Goal: Task Accomplishment & Management: Use online tool/utility

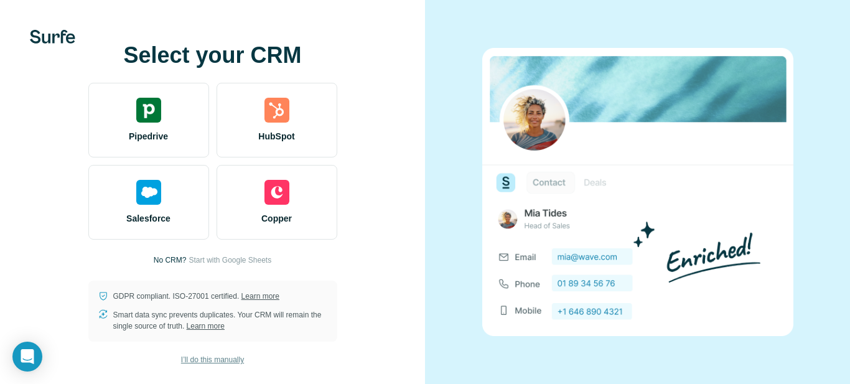
click at [210, 360] on span "I’ll do this manually" at bounding box center [212, 359] width 63 height 11
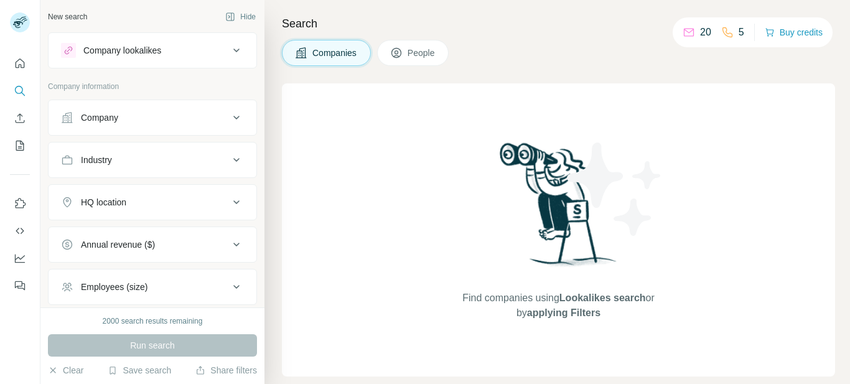
scroll to position [117, 0]
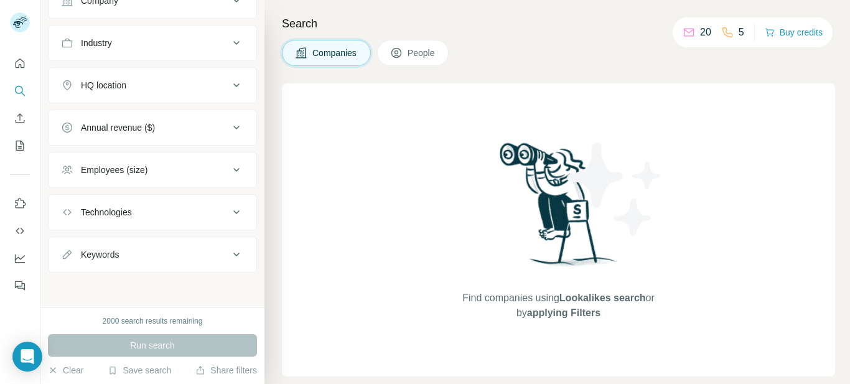
click at [20, 215] on nav at bounding box center [20, 244] width 20 height 105
click at [17, 203] on icon "Use Surfe on LinkedIn" at bounding box center [20, 203] width 12 height 12
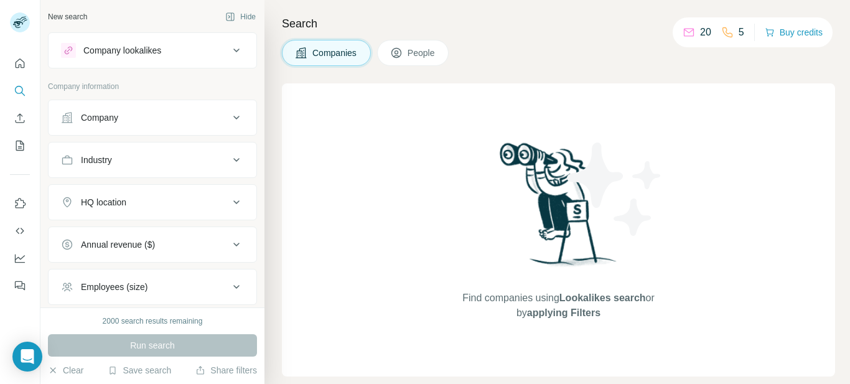
click at [413, 49] on span "People" at bounding box center [422, 53] width 29 height 12
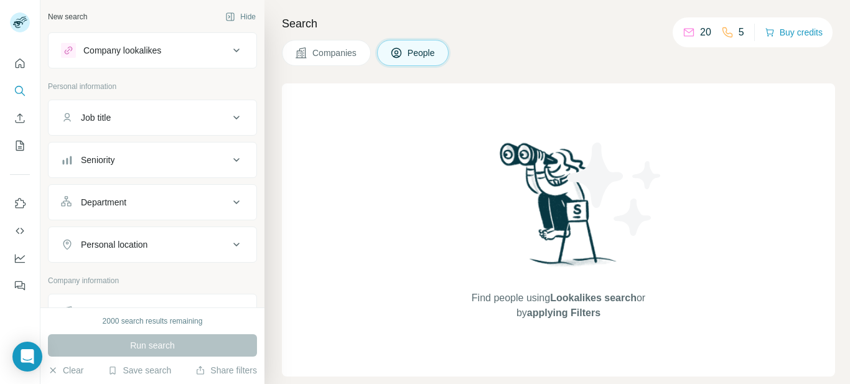
click at [169, 50] on div "Company lookalikes" at bounding box center [145, 50] width 168 height 15
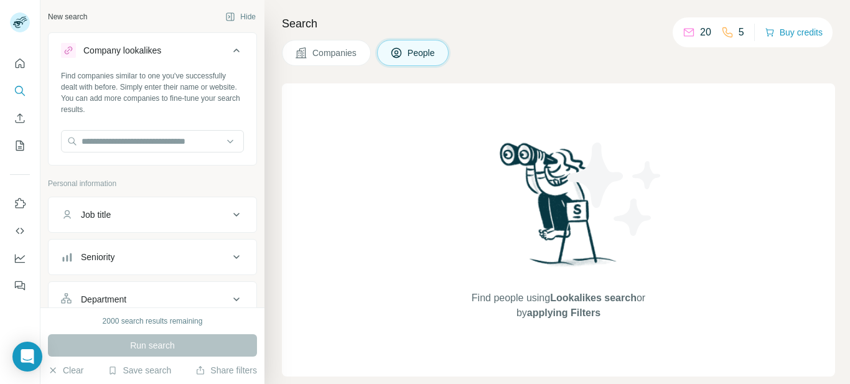
click at [229, 47] on icon at bounding box center [236, 50] width 15 height 15
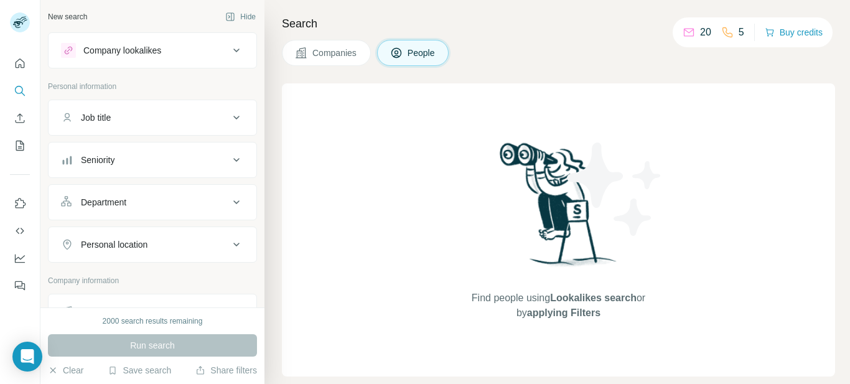
click at [184, 116] on div "Job title" at bounding box center [145, 117] width 168 height 12
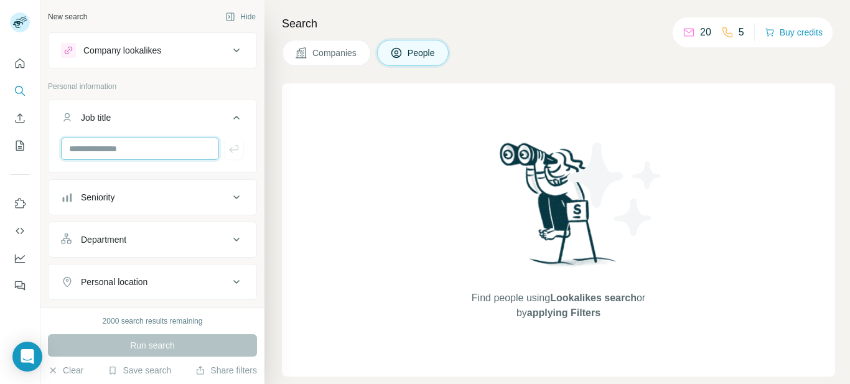
click at [139, 142] on input "text" at bounding box center [140, 149] width 158 height 22
click at [24, 120] on icon "Enrich CSV" at bounding box center [20, 118] width 12 height 12
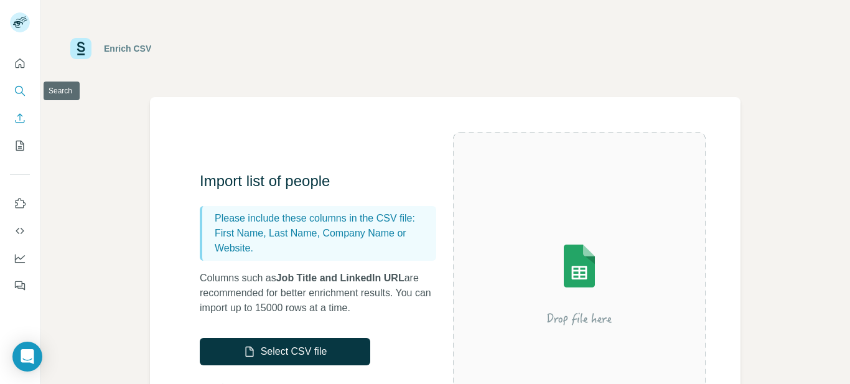
click at [21, 95] on icon "Search" at bounding box center [20, 91] width 12 height 12
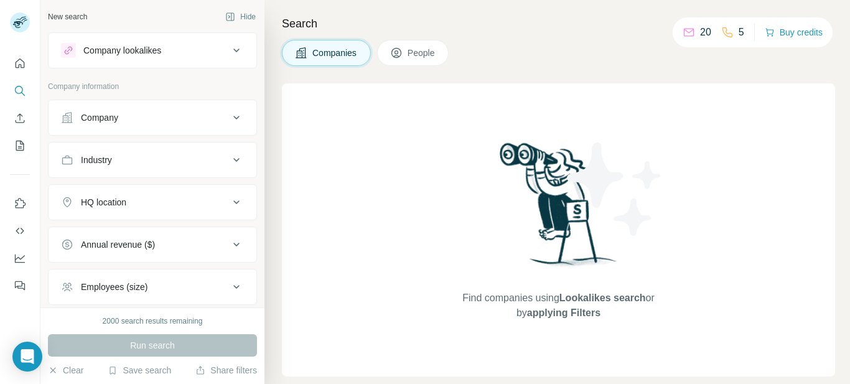
click at [421, 50] on span "People" at bounding box center [422, 53] width 29 height 12
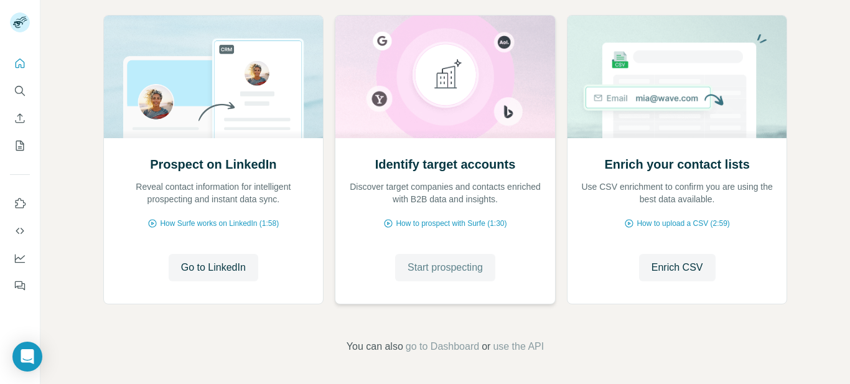
click at [448, 269] on span "Start prospecting" at bounding box center [445, 267] width 75 height 15
